Goal: Communication & Community: Answer question/provide support

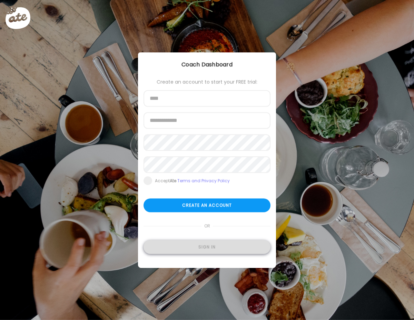
click at [199, 250] on div "Sign in" at bounding box center [207, 248] width 127 height 14
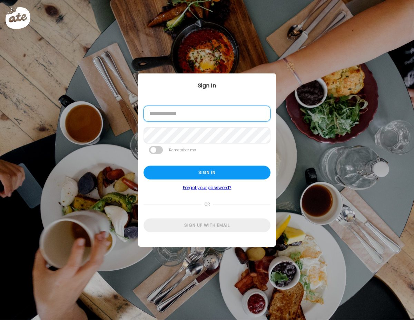
click at [184, 118] on input "email" at bounding box center [207, 114] width 127 height 16
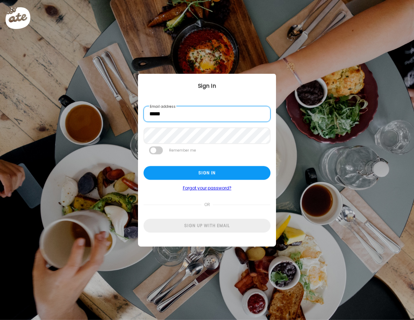
type input "**********"
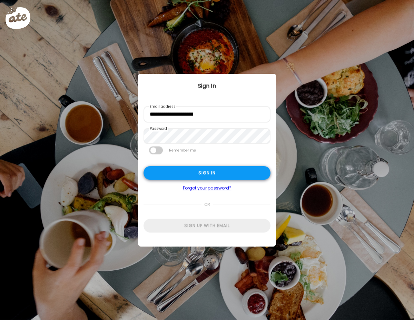
click at [192, 175] on div "Sign in" at bounding box center [207, 173] width 127 height 14
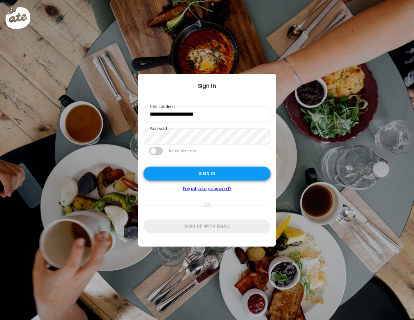
type input "**********"
type textarea "**********"
type input "**********"
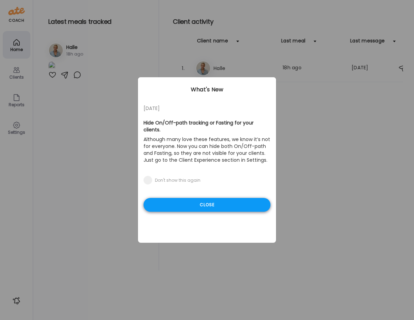
click at [192, 202] on div "Close" at bounding box center [207, 205] width 127 height 14
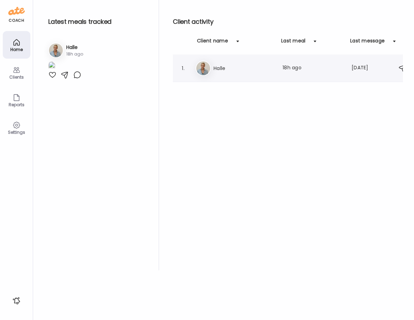
click at [218, 70] on h3 "Halle" at bounding box center [244, 68] width 61 height 8
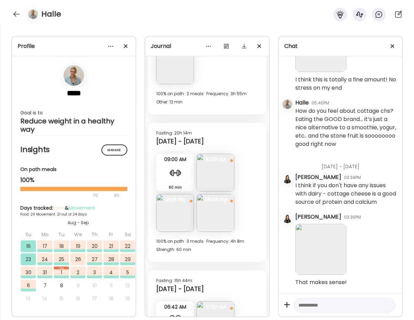
scroll to position [5754, 0]
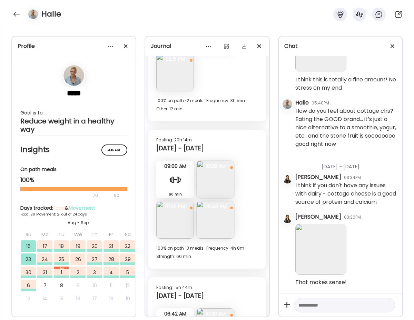
click at [210, 186] on img at bounding box center [216, 180] width 38 height 38
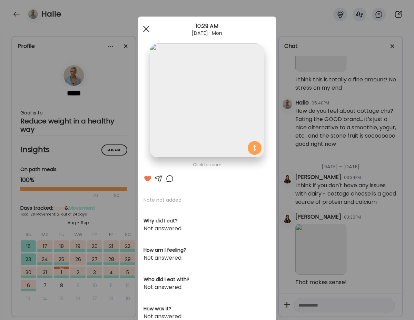
click at [145, 24] on div at bounding box center [146, 29] width 14 height 14
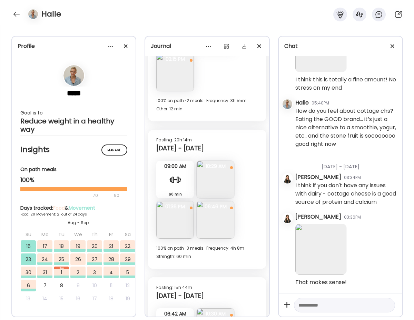
click at [210, 222] on img at bounding box center [216, 220] width 38 height 38
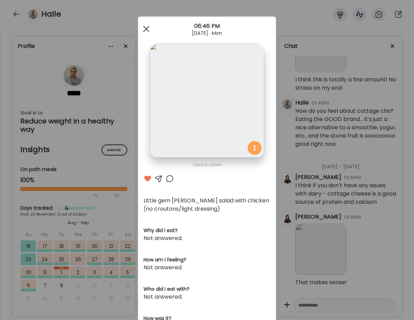
click at [147, 29] on div at bounding box center [146, 29] width 14 height 14
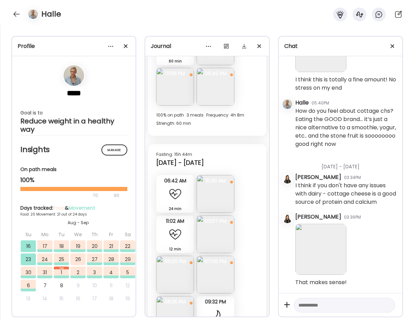
scroll to position [5894, 0]
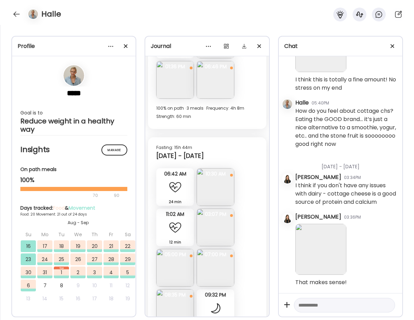
click at [218, 190] on img at bounding box center [216, 187] width 38 height 38
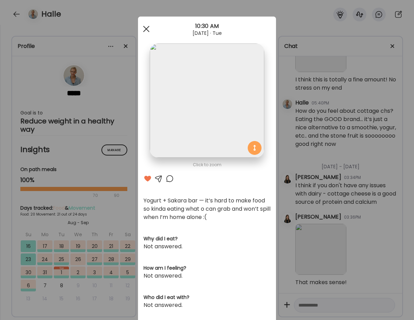
click at [145, 28] on span at bounding box center [146, 29] width 6 height 6
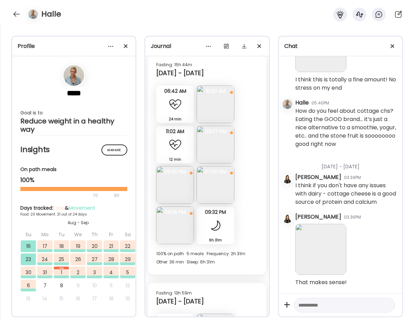
scroll to position [5977, 0]
click at [213, 105] on img at bounding box center [216, 104] width 38 height 38
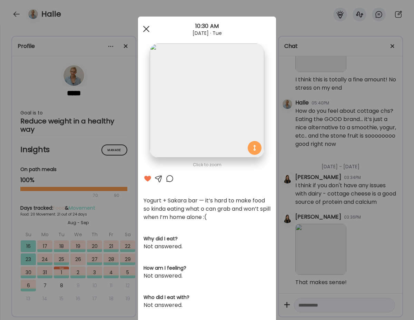
click at [145, 27] on div at bounding box center [146, 29] width 14 height 14
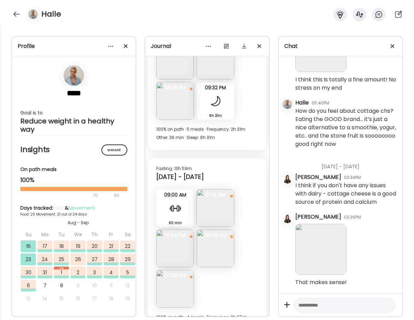
scroll to position [6128, 0]
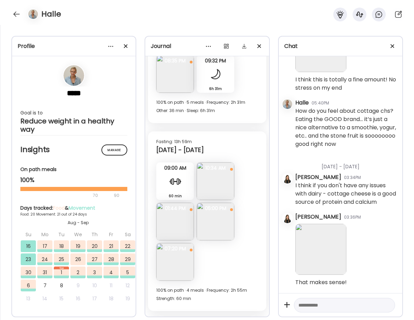
click at [181, 73] on img at bounding box center [175, 74] width 38 height 38
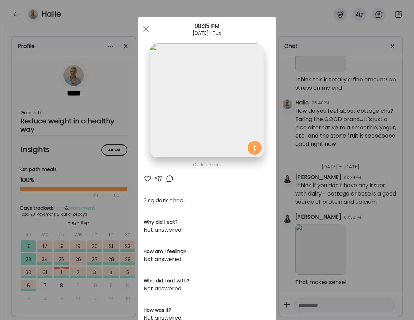
click at [146, 179] on div at bounding box center [148, 179] width 8 height 8
click at [146, 29] on span at bounding box center [146, 29] width 6 height 6
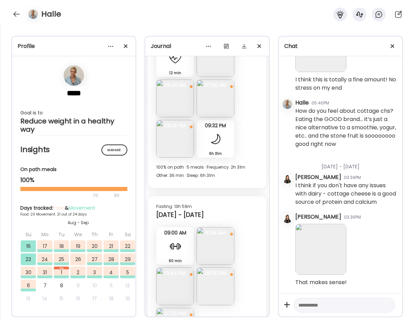
scroll to position [6061, 0]
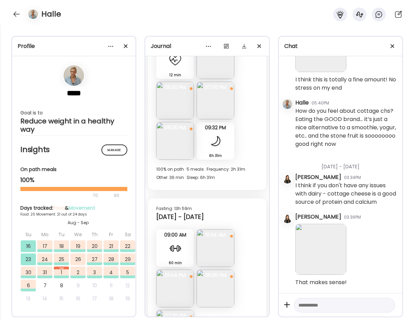
click at [214, 108] on img at bounding box center [216, 101] width 38 height 38
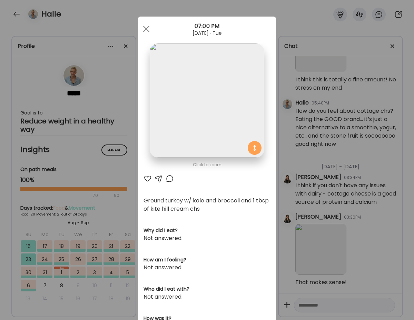
click at [144, 180] on div at bounding box center [148, 179] width 8 height 8
click at [143, 29] on div at bounding box center [146, 29] width 14 height 14
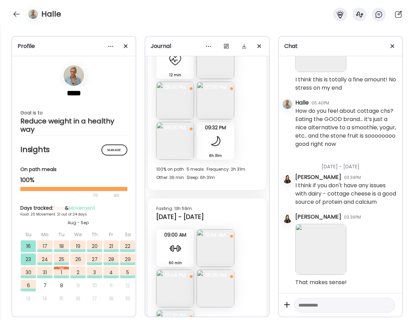
click at [169, 98] on img at bounding box center [175, 101] width 38 height 38
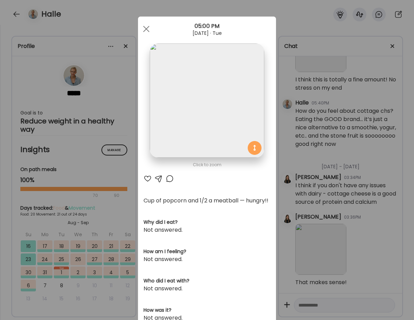
click at [145, 178] on div at bounding box center [148, 179] width 8 height 8
click at [146, 34] on div at bounding box center [146, 29] width 14 height 14
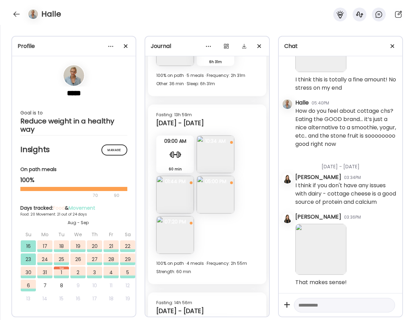
scroll to position [6162, 0]
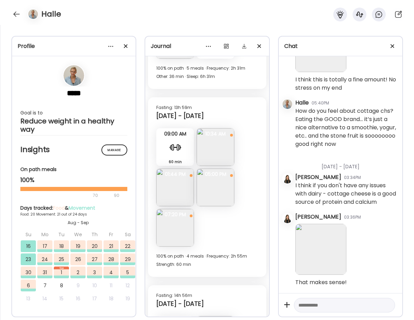
click at [216, 153] on img at bounding box center [216, 147] width 38 height 38
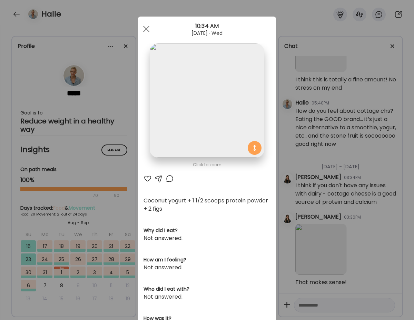
click at [147, 177] on div at bounding box center [148, 179] width 8 height 8
click at [145, 27] on div at bounding box center [146, 29] width 14 height 14
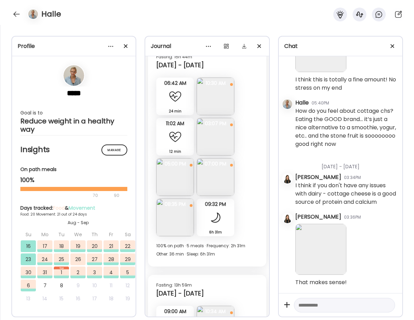
scroll to position [5982, 0]
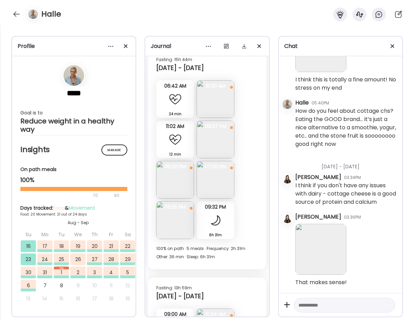
click at [212, 107] on img at bounding box center [216, 99] width 38 height 38
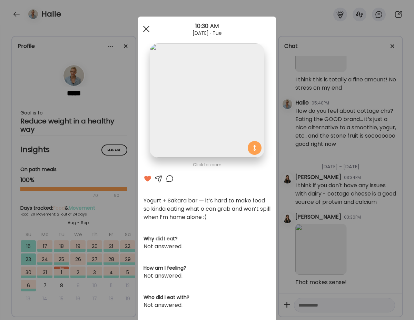
click at [146, 31] on div at bounding box center [146, 29] width 14 height 14
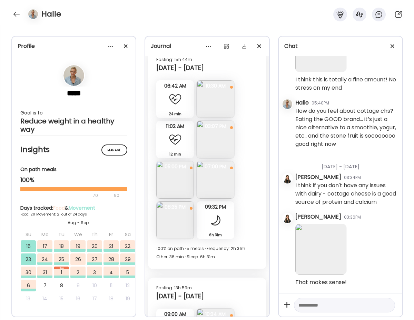
click at [212, 137] on img at bounding box center [216, 140] width 38 height 38
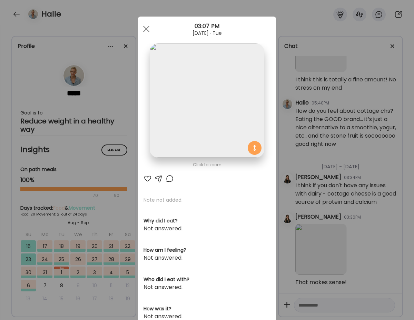
click at [147, 176] on div at bounding box center [148, 179] width 8 height 8
click at [160, 179] on div at bounding box center [159, 179] width 8 height 8
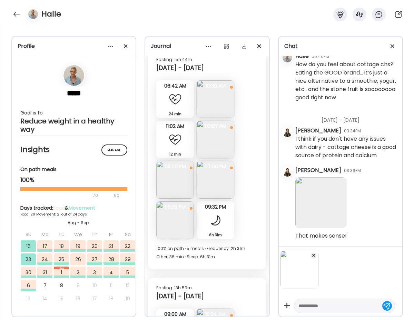
click at [321, 314] on div at bounding box center [341, 281] width 124 height 70
click at [320, 308] on textarea at bounding box center [338, 306] width 80 height 8
type textarea "**********"
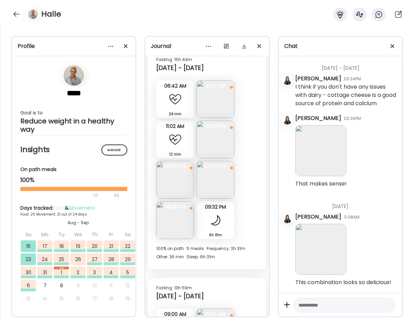
scroll to position [29638, 0]
click at [179, 182] on img at bounding box center [175, 180] width 38 height 38
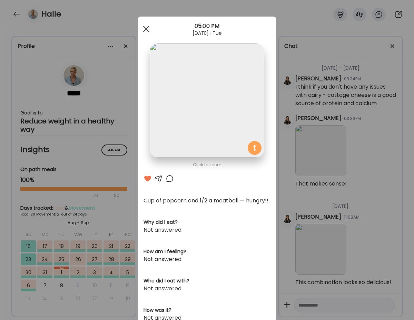
click at [146, 31] on div at bounding box center [146, 29] width 14 height 14
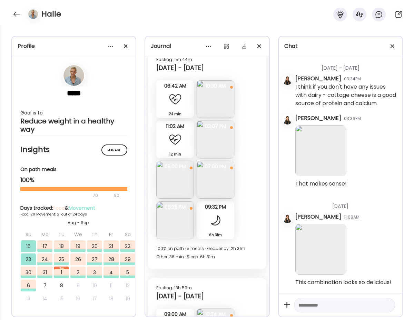
click at [220, 184] on img at bounding box center [216, 180] width 38 height 38
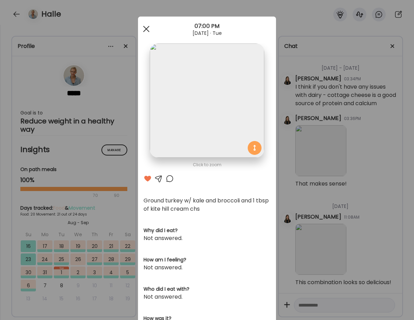
click at [145, 24] on div at bounding box center [146, 29] width 14 height 14
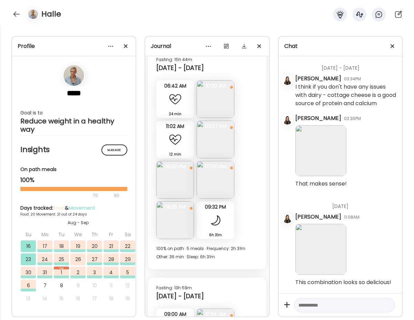
scroll to position [5986, 0]
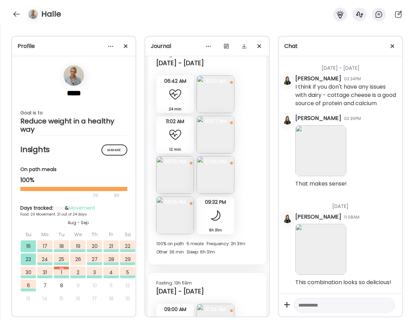
click at [175, 213] on img at bounding box center [175, 216] width 38 height 38
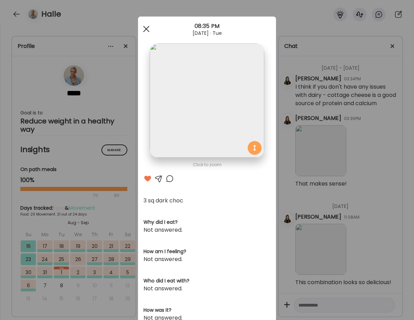
click at [150, 32] on div at bounding box center [146, 29] width 14 height 14
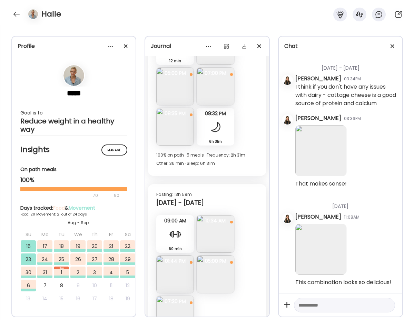
scroll to position [6074, 0]
click at [209, 95] on img at bounding box center [216, 88] width 38 height 38
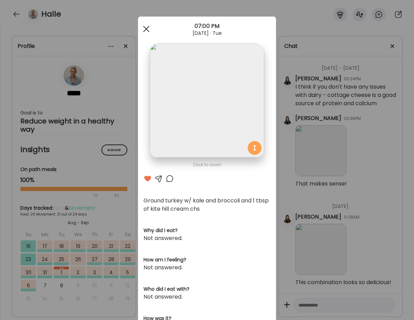
click at [144, 28] on div at bounding box center [146, 29] width 14 height 14
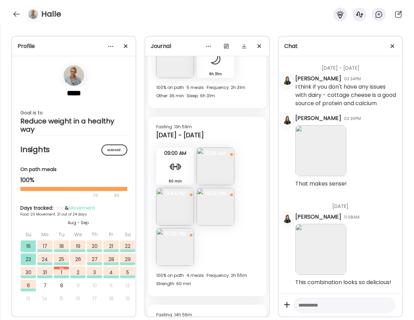
scroll to position [6145, 0]
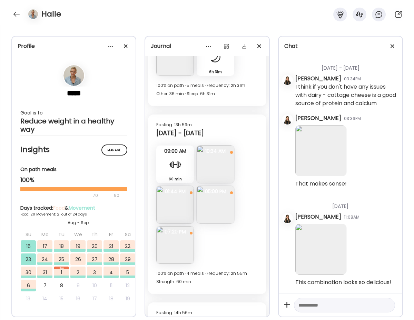
click at [210, 158] on img at bounding box center [216, 165] width 38 height 38
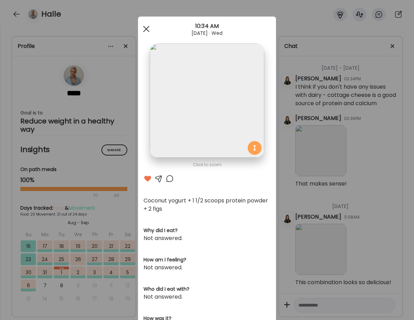
click at [143, 28] on div at bounding box center [146, 29] width 14 height 14
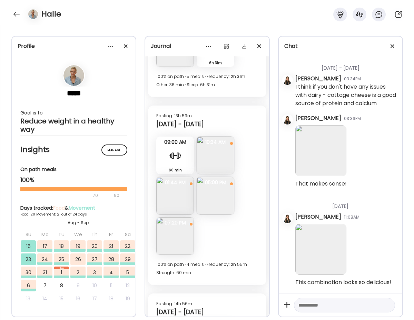
scroll to position [6160, 0]
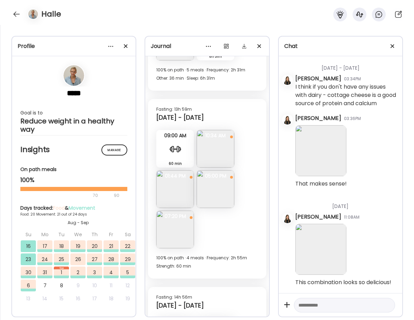
click at [172, 198] on img at bounding box center [175, 189] width 38 height 38
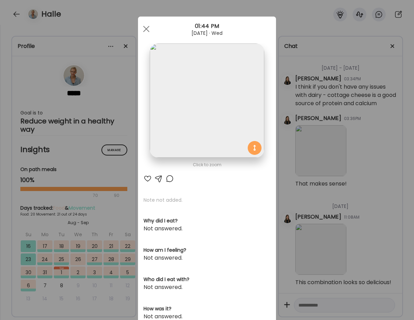
click at [148, 179] on div at bounding box center [148, 179] width 8 height 8
click at [146, 30] on div at bounding box center [146, 29] width 14 height 14
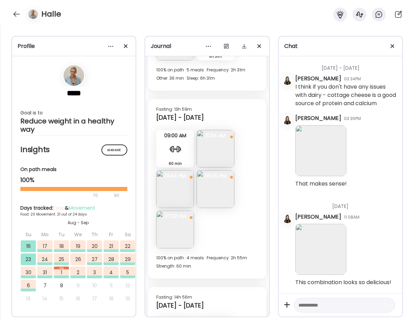
click at [214, 190] on img at bounding box center [216, 189] width 38 height 38
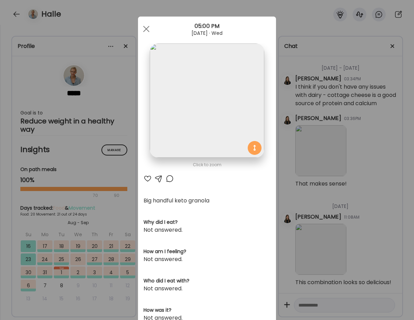
click at [147, 177] on div at bounding box center [148, 179] width 8 height 8
click at [146, 27] on div at bounding box center [146, 29] width 14 height 14
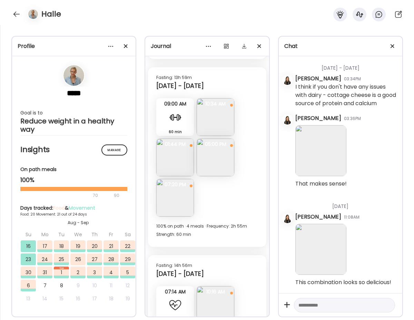
scroll to position [6193, 0]
click at [173, 203] on img at bounding box center [175, 197] width 38 height 38
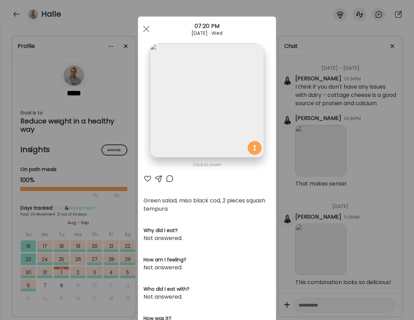
click at [146, 176] on div at bounding box center [148, 179] width 8 height 8
click at [146, 29] on span at bounding box center [146, 29] width 6 height 6
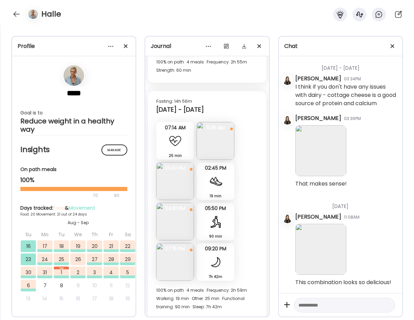
scroll to position [6364, 0]
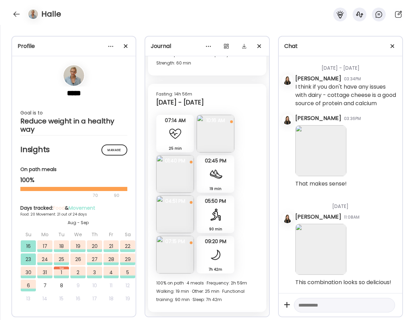
click at [217, 131] on img at bounding box center [216, 134] width 38 height 38
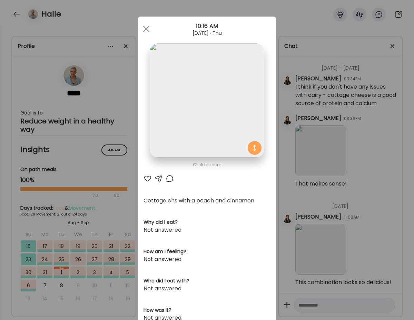
click at [147, 179] on div at bounding box center [148, 179] width 8 height 8
click at [146, 28] on span at bounding box center [146, 29] width 6 height 6
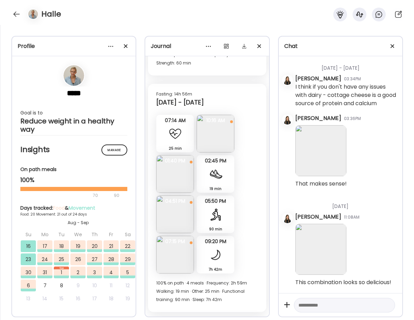
scroll to position [6376, 0]
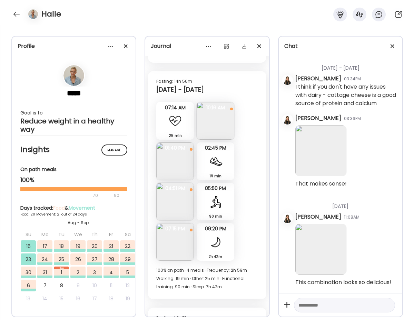
click at [169, 168] on img at bounding box center [175, 162] width 38 height 38
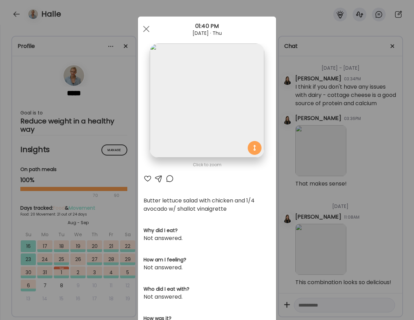
click at [147, 177] on div at bounding box center [148, 179] width 8 height 8
click at [146, 28] on span at bounding box center [146, 29] width 6 height 6
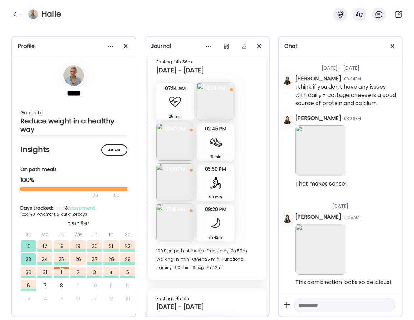
scroll to position [6396, 0]
click at [177, 226] on img at bounding box center [175, 223] width 38 height 38
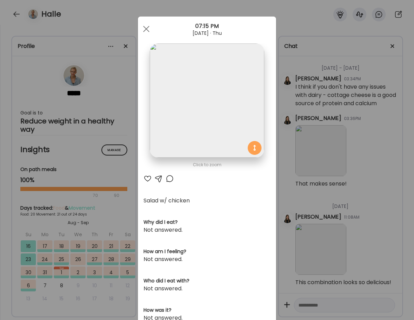
click at [148, 177] on div at bounding box center [148, 179] width 8 height 8
click at [143, 25] on div at bounding box center [146, 29] width 14 height 14
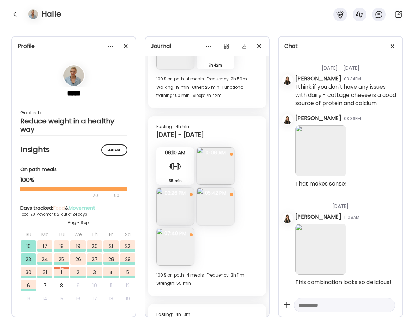
scroll to position [6591, 0]
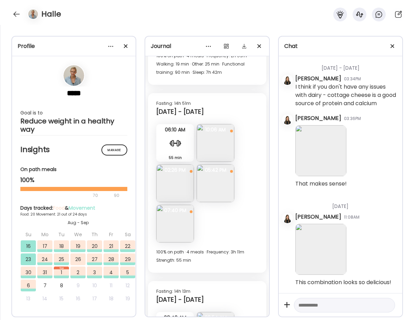
click at [215, 146] on img at bounding box center [216, 143] width 38 height 38
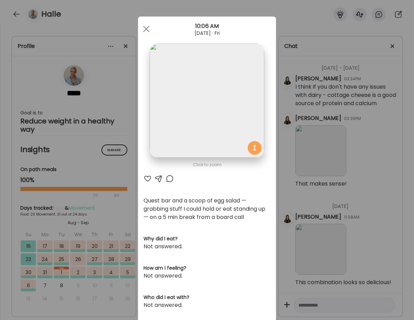
click at [146, 177] on div at bounding box center [148, 179] width 8 height 8
click at [145, 29] on span at bounding box center [146, 29] width 6 height 6
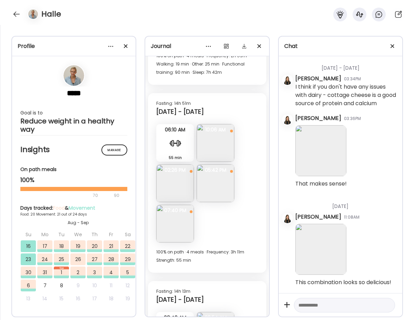
click at [176, 186] on img at bounding box center [175, 184] width 38 height 38
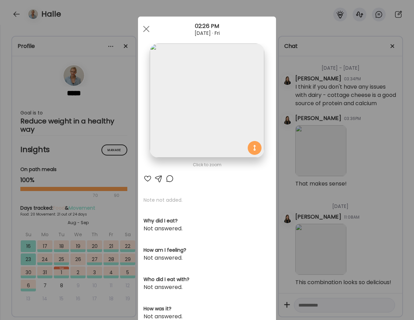
click at [146, 178] on div at bounding box center [148, 179] width 8 height 8
click at [144, 29] on div at bounding box center [146, 29] width 14 height 14
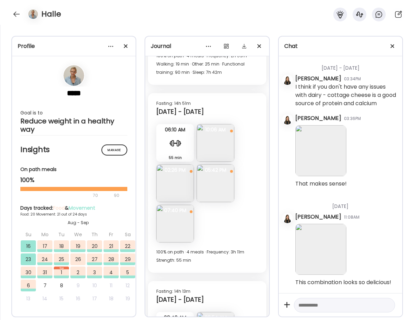
click at [217, 187] on img at bounding box center [216, 184] width 38 height 38
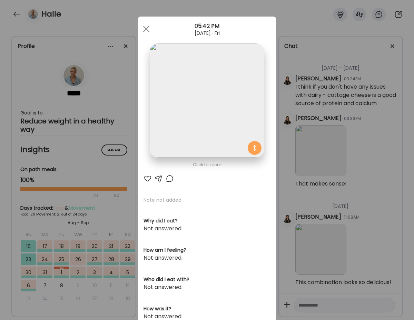
click at [148, 176] on div at bounding box center [148, 179] width 8 height 8
click at [146, 29] on span at bounding box center [146, 29] width 6 height 6
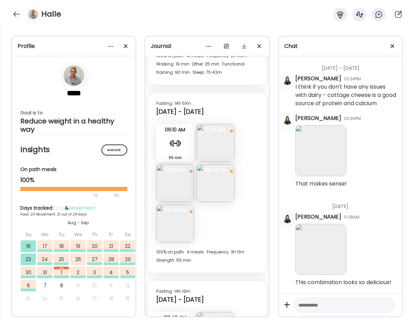
click at [179, 225] on img at bounding box center [175, 224] width 38 height 38
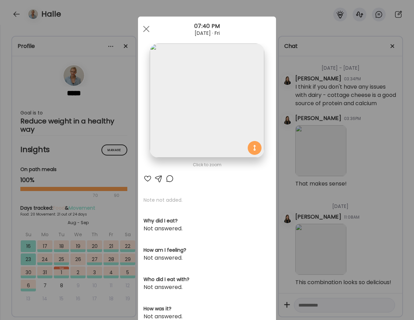
click at [147, 177] on div at bounding box center [148, 179] width 8 height 8
click at [146, 28] on span at bounding box center [146, 29] width 6 height 6
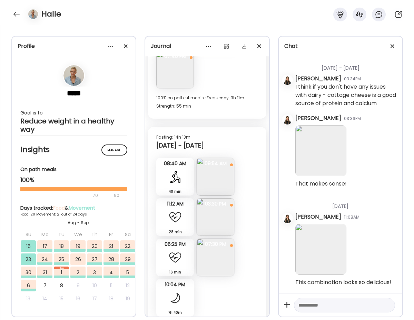
scroll to position [6749, 0]
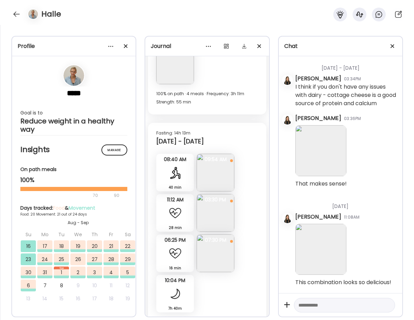
click at [218, 172] on img at bounding box center [216, 173] width 38 height 38
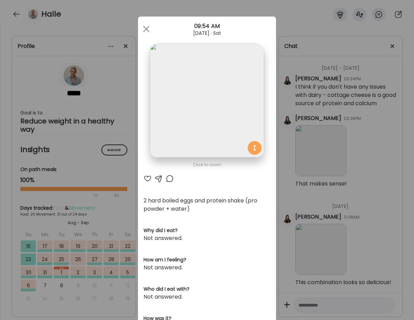
click at [150, 176] on div at bounding box center [148, 179] width 8 height 8
click at [144, 27] on span at bounding box center [146, 29] width 6 height 6
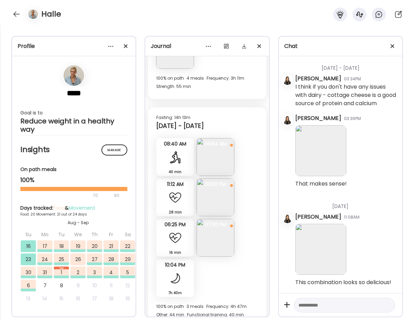
scroll to position [6768, 0]
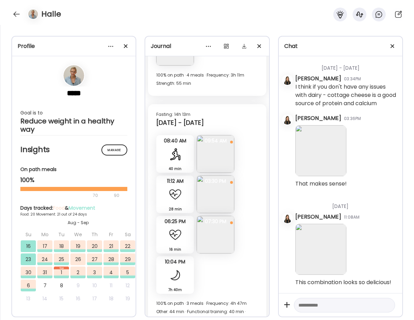
click at [217, 199] on img at bounding box center [216, 195] width 38 height 38
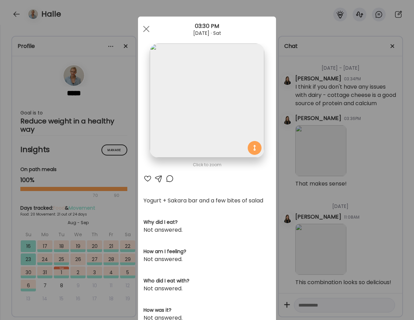
click at [147, 179] on div at bounding box center [148, 179] width 8 height 8
click at [146, 27] on div at bounding box center [146, 29] width 14 height 14
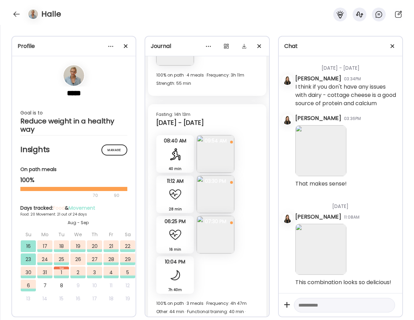
click at [223, 236] on img at bounding box center [216, 235] width 38 height 38
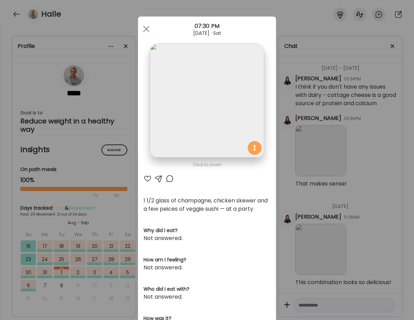
click at [148, 178] on div at bounding box center [148, 179] width 8 height 8
click at [147, 28] on span at bounding box center [146, 29] width 6 height 6
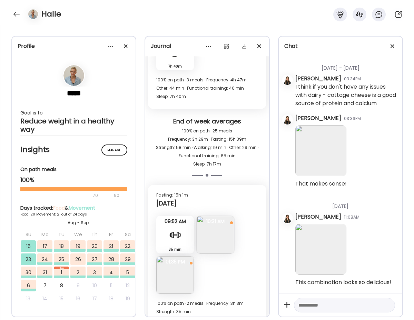
scroll to position [7002, 0]
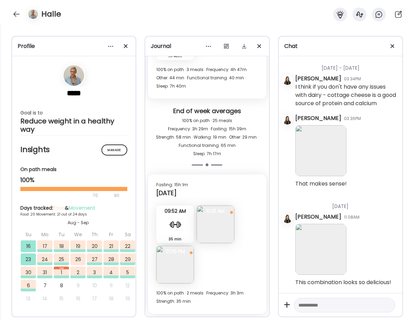
click at [207, 209] on span "10:31 AM" at bounding box center [216, 211] width 38 height 6
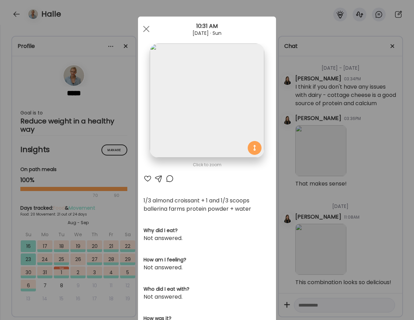
click at [146, 177] on div at bounding box center [148, 179] width 8 height 8
click at [146, 31] on div at bounding box center [146, 29] width 14 height 14
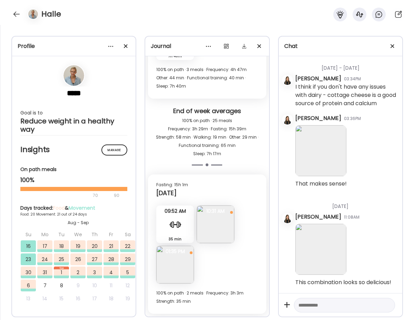
click at [175, 258] on img at bounding box center [175, 265] width 38 height 38
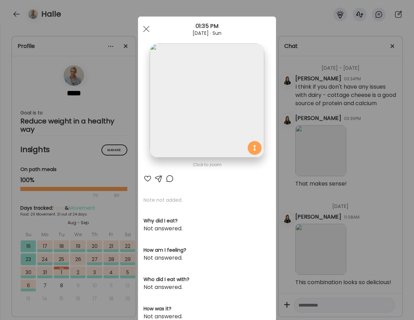
click at [148, 176] on div at bounding box center [148, 179] width 8 height 8
click at [145, 28] on span at bounding box center [146, 29] width 6 height 6
